Goal: Information Seeking & Learning: Learn about a topic

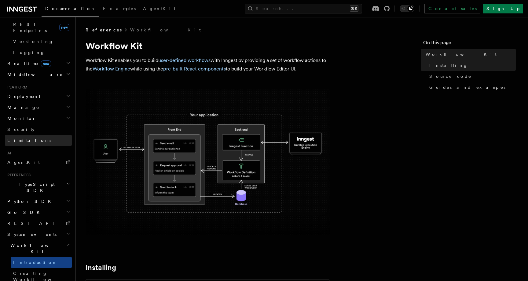
scroll to position [275, 0]
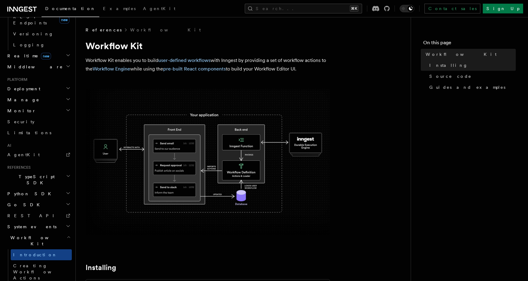
click at [29, 189] on h2 "Python SDK" at bounding box center [38, 194] width 67 height 11
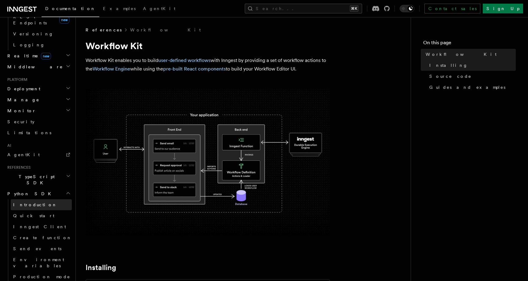
click at [36, 203] on span "Introduction" at bounding box center [35, 205] width 44 height 5
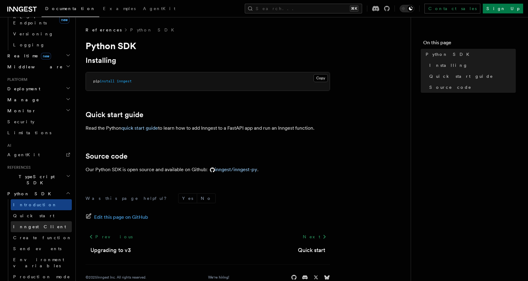
click at [62, 222] on link "Inngest Client" at bounding box center [41, 227] width 61 height 11
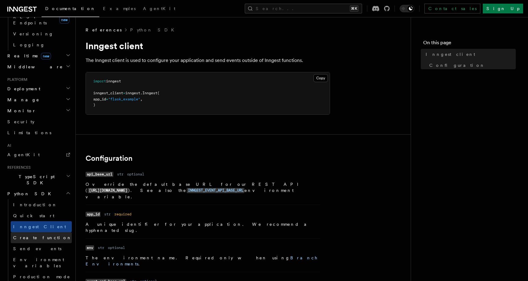
click at [60, 233] on link "Create function" at bounding box center [41, 238] width 61 height 11
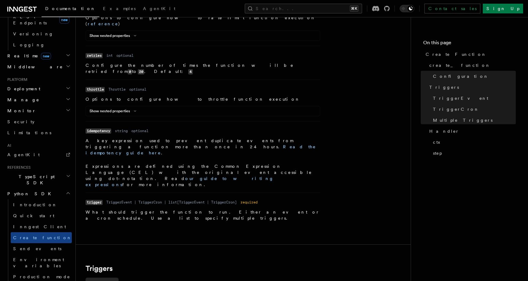
scroll to position [498, 0]
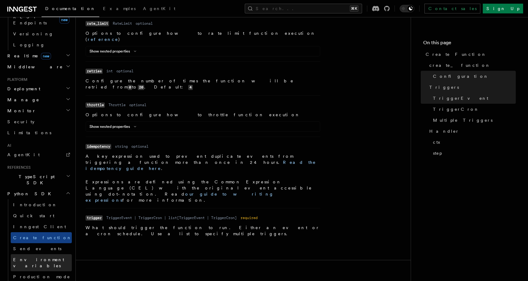
click at [56, 255] on link "Environment variables" at bounding box center [41, 263] width 61 height 17
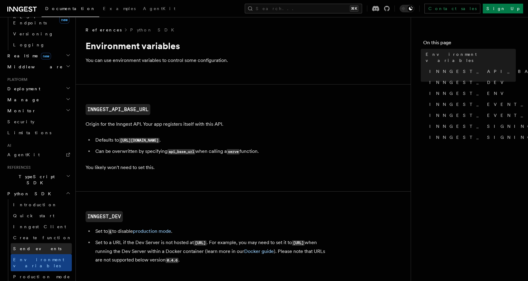
click at [56, 244] on link "Send events" at bounding box center [41, 249] width 61 height 11
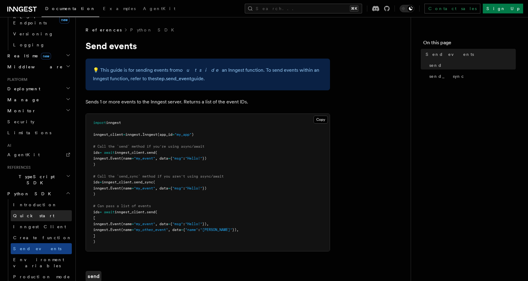
click at [51, 211] on link "Quick start" at bounding box center [41, 216] width 61 height 11
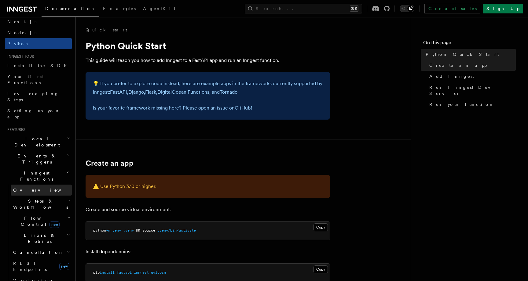
scroll to position [49, 0]
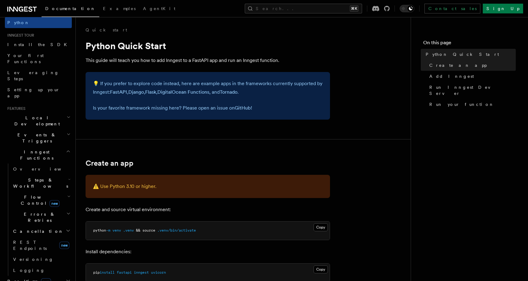
click at [51, 192] on h2 "Flow Control new" at bounding box center [41, 200] width 61 height 17
click at [54, 209] on link "Overview" at bounding box center [44, 214] width 55 height 11
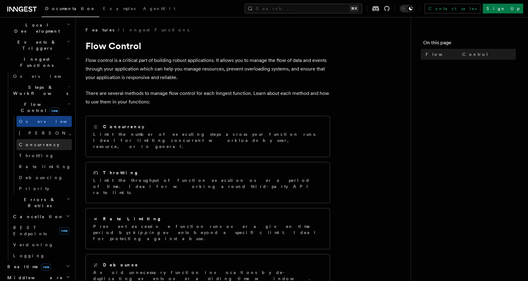
scroll to position [144, 0]
